Goal: Transaction & Acquisition: Purchase product/service

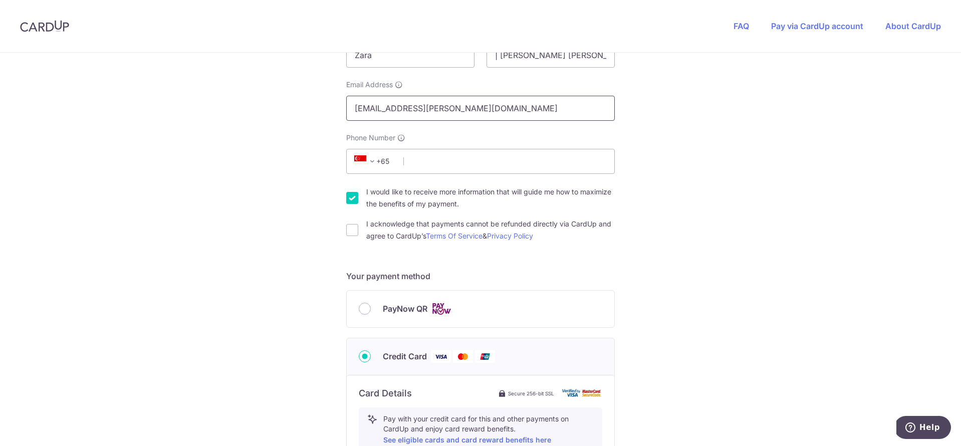
drag, startPoint x: 425, startPoint y: 108, endPoint x: 339, endPoint y: 111, distance: 86.2
click at [339, 111] on div "You are paying THE MOVEMENT STUDIO PTE. LTD. THE MOVEMENT STUDIO PTE. LTD. uses…" at bounding box center [480, 323] width 961 height 977
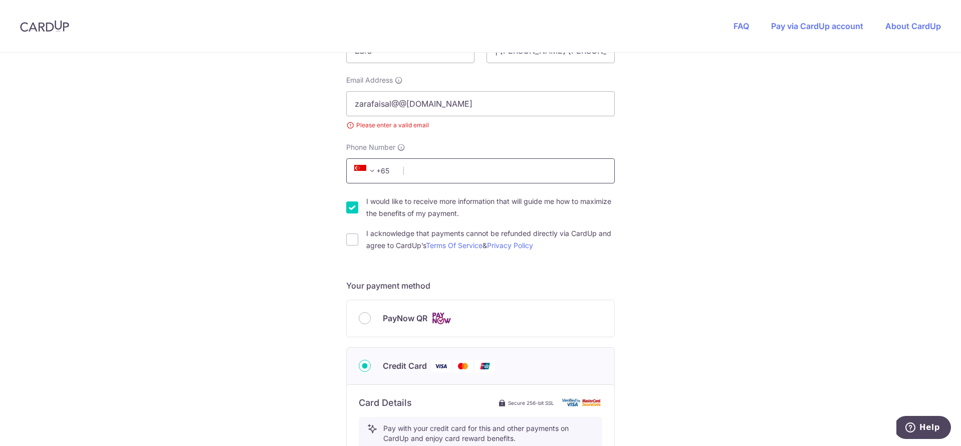
click at [445, 173] on input "Phone Number" at bounding box center [480, 170] width 269 height 25
click at [399, 102] on input "zarafaisal@@[DOMAIN_NAME]" at bounding box center [480, 102] width 269 height 25
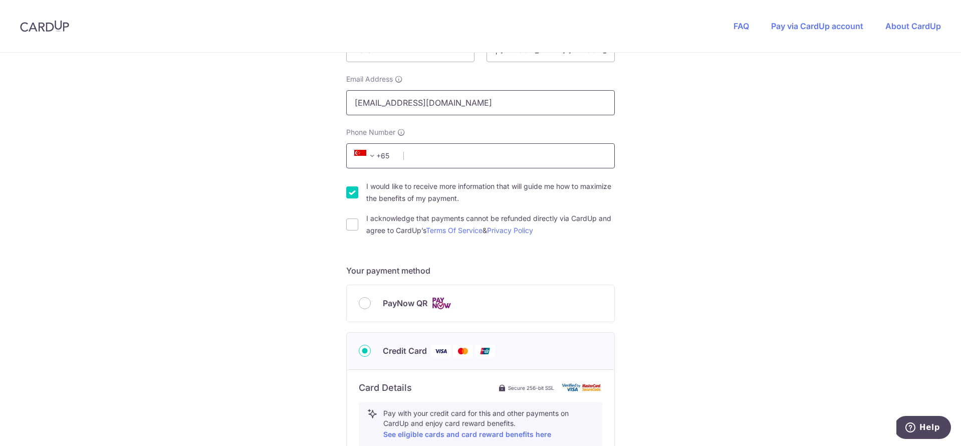
type input "[EMAIL_ADDRESS][DOMAIN_NAME]"
click at [437, 155] on input "Phone Number" at bounding box center [480, 155] width 269 height 25
type input "91815121"
click at [350, 226] on input "I acknowledge that payments cannot be refunded directly via CardUp and agree to…" at bounding box center [352, 224] width 12 height 12
checkbox input "true"
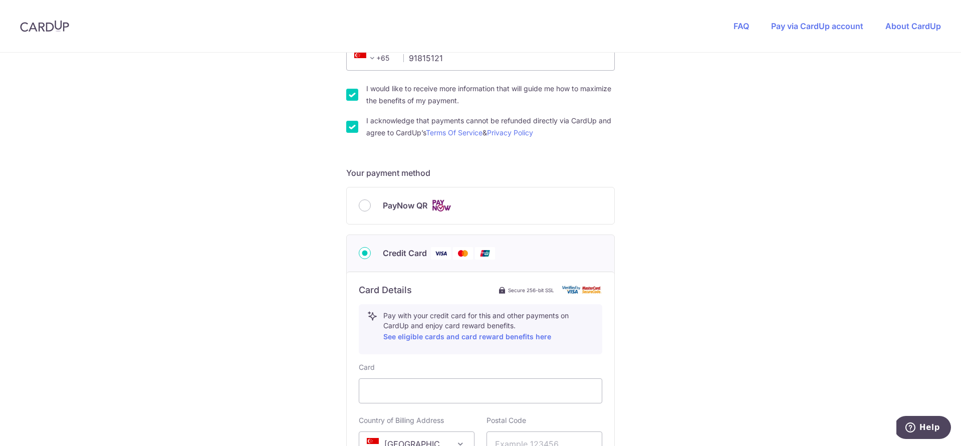
scroll to position [342, 0]
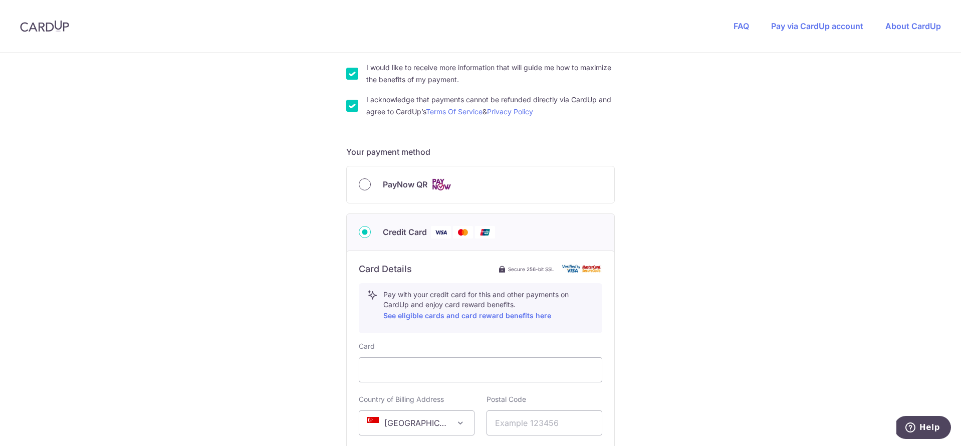
click at [362, 180] on input "PayNow QR" at bounding box center [365, 184] width 12 height 12
radio input "true"
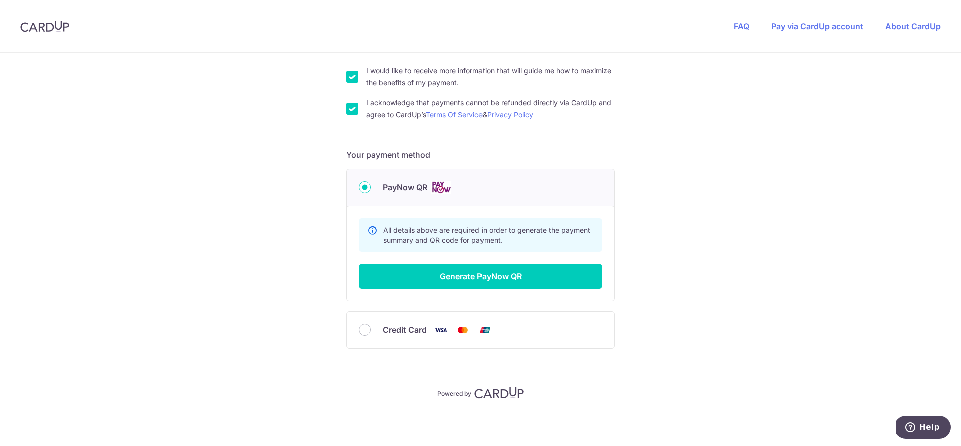
scroll to position [339, 0]
drag, startPoint x: 525, startPoint y: 276, endPoint x: 618, endPoint y: 278, distance: 93.2
click at [526, 276] on button "Generate PayNow QR" at bounding box center [480, 276] width 243 height 25
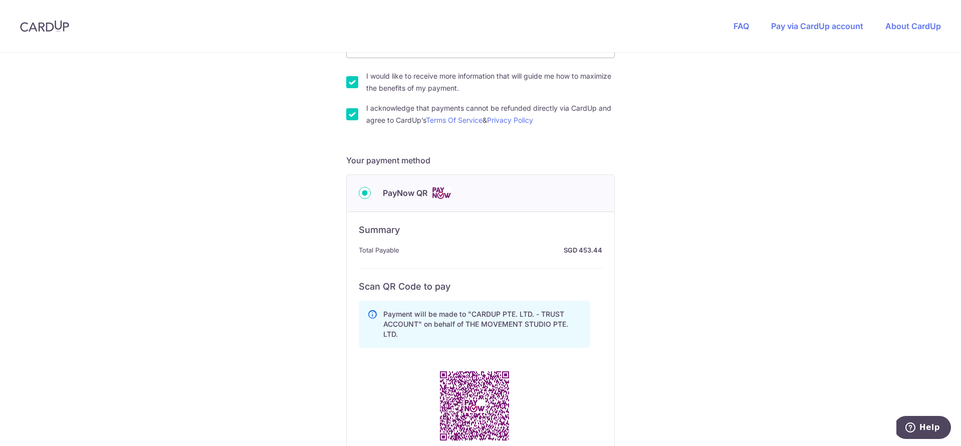
scroll to position [357, 0]
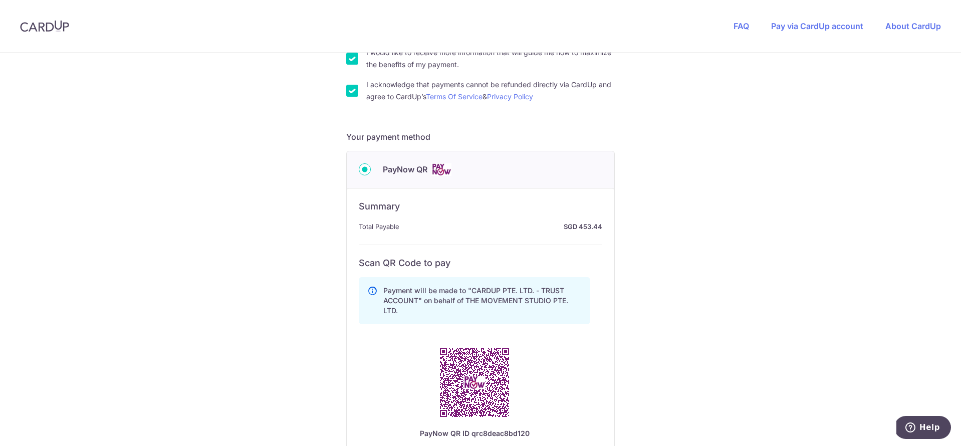
click at [350, 90] on input "I acknowledge that payments cannot be refunded directly via CardUp and agree to…" at bounding box center [352, 91] width 12 height 12
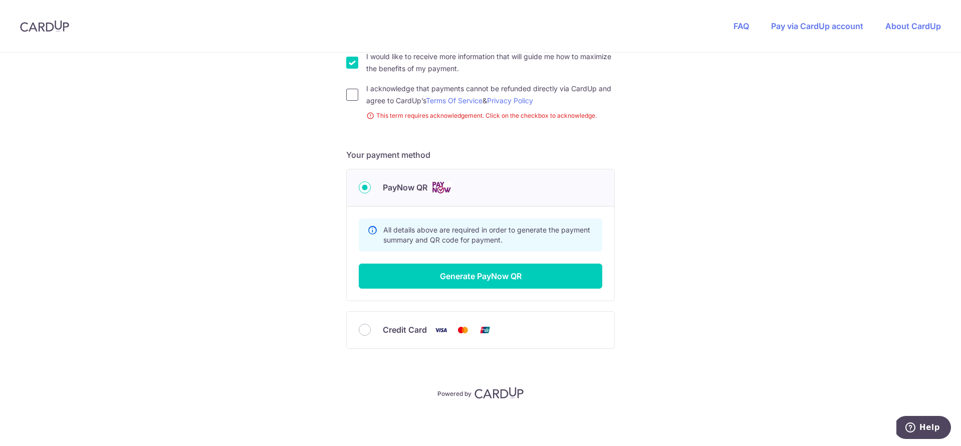
click at [352, 95] on input "I acknowledge that payments cannot be refunded directly via CardUp and agree to…" at bounding box center [352, 95] width 12 height 12
checkbox input "true"
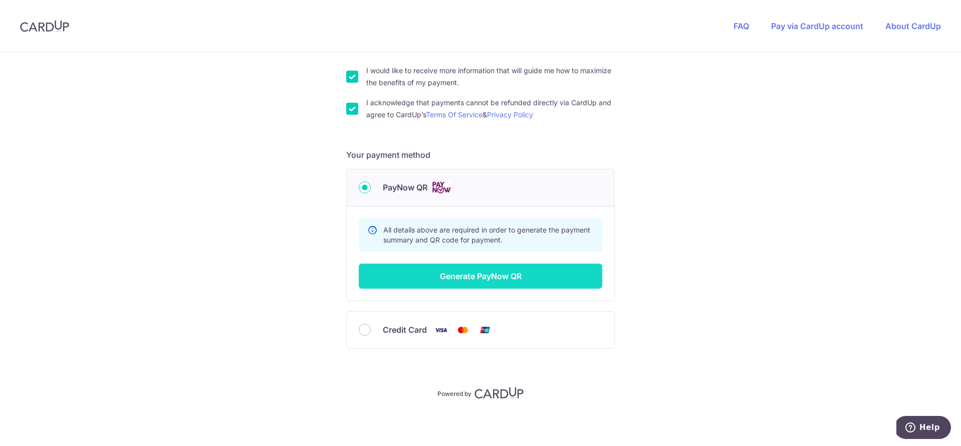
click at [452, 280] on button "Generate PayNow QR" at bounding box center [480, 276] width 243 height 25
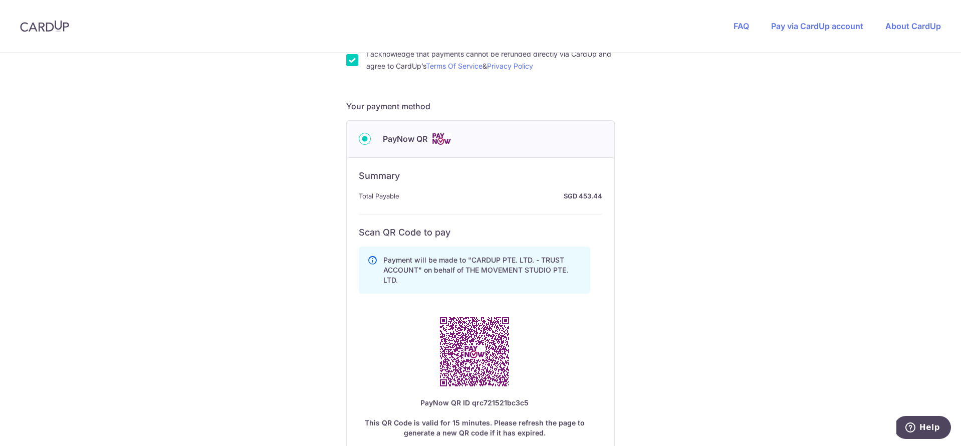
scroll to position [389, 0]
